Goal: Task Accomplishment & Management: Manage account settings

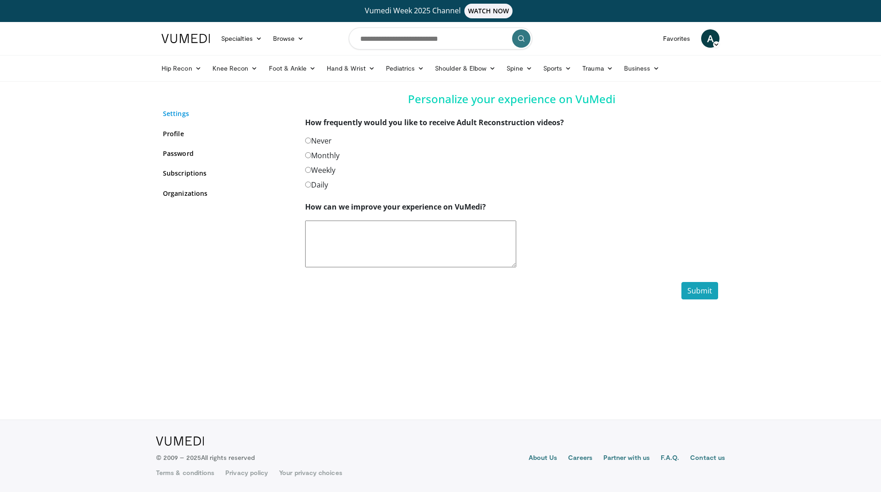
click at [168, 117] on link "Settings" at bounding box center [227, 114] width 129 height 10
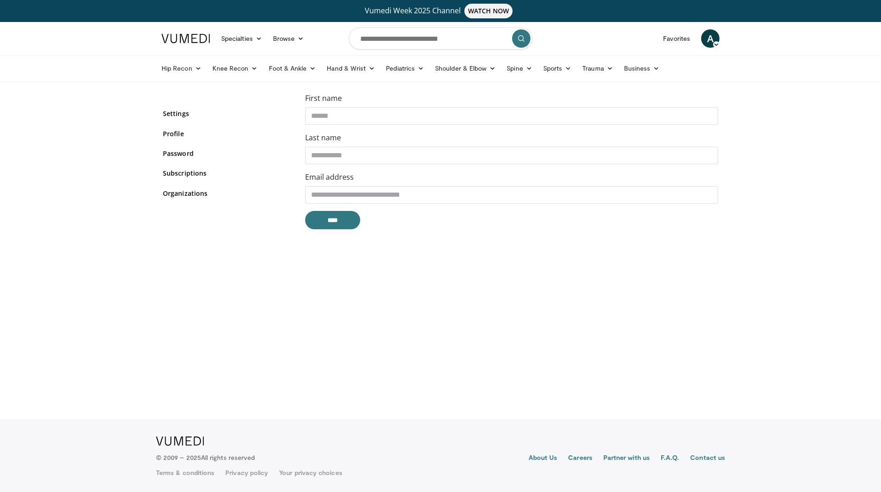
click at [710, 39] on span "A" at bounding box center [710, 38] width 18 height 18
click at [635, 110] on link "Settings" at bounding box center [663, 112] width 109 height 15
click at [183, 134] on link "Profile" at bounding box center [227, 134] width 129 height 10
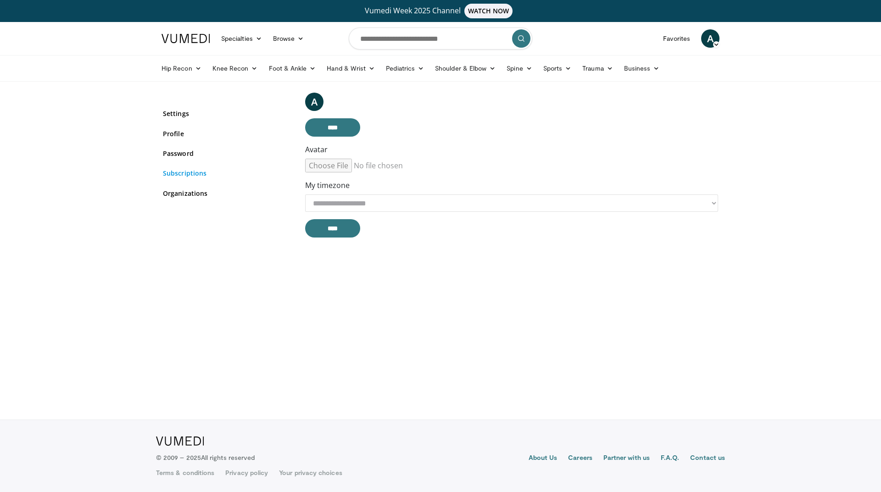
click at [189, 173] on link "Subscriptions" at bounding box center [227, 173] width 129 height 10
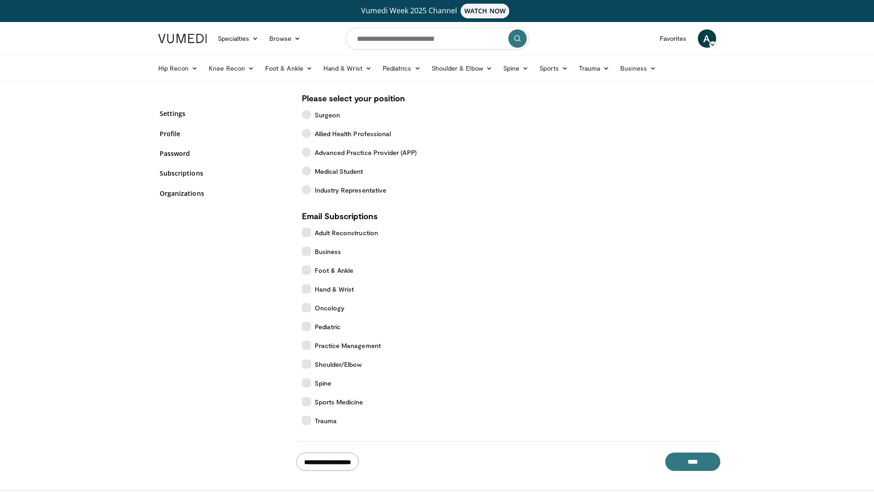
click at [350, 461] on input "**********" at bounding box center [327, 462] width 62 height 18
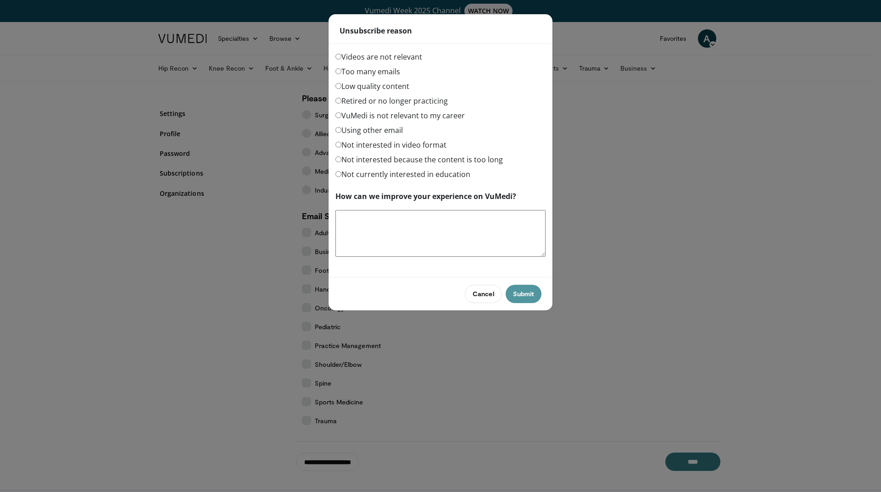
click at [529, 292] on button "Submit" at bounding box center [524, 294] width 36 height 18
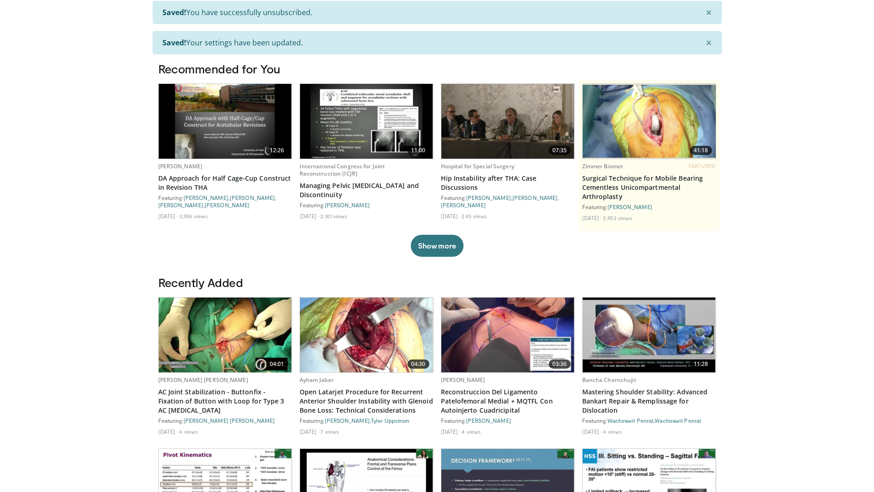
scroll to position [275, 0]
